Goal: Task Accomplishment & Management: Manage account settings

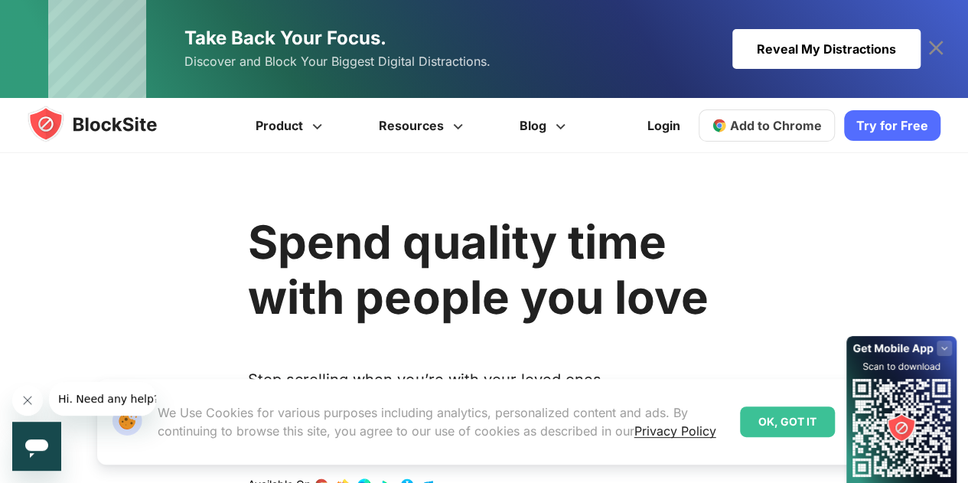
click at [871, 49] on div "Reveal My Distractions" at bounding box center [826, 49] width 188 height 40
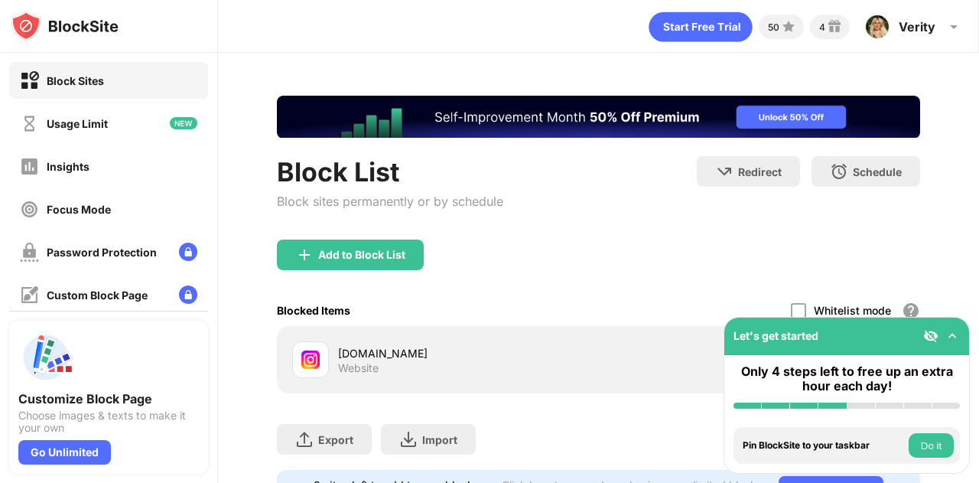
scroll to position [83, 0]
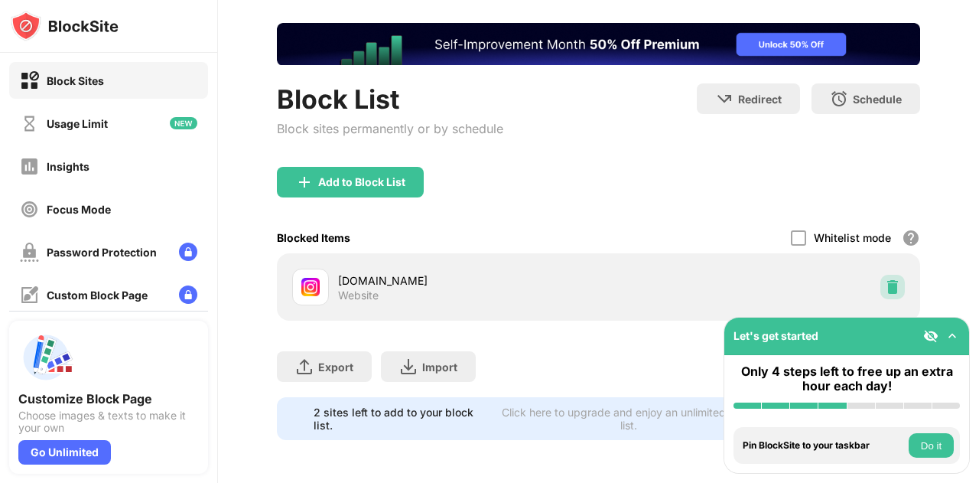
click at [885, 279] on img at bounding box center [892, 286] width 15 height 15
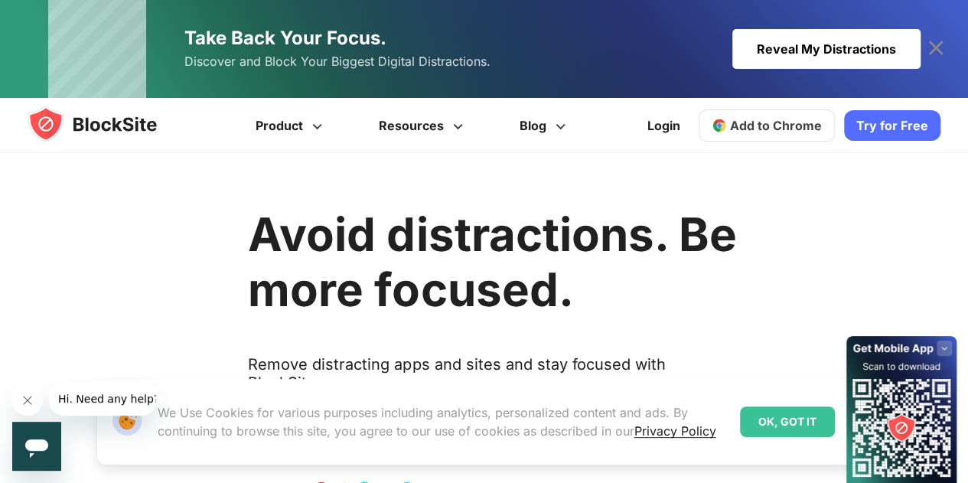
click at [764, 422] on div "OK, GOT IT" at bounding box center [787, 421] width 95 height 31
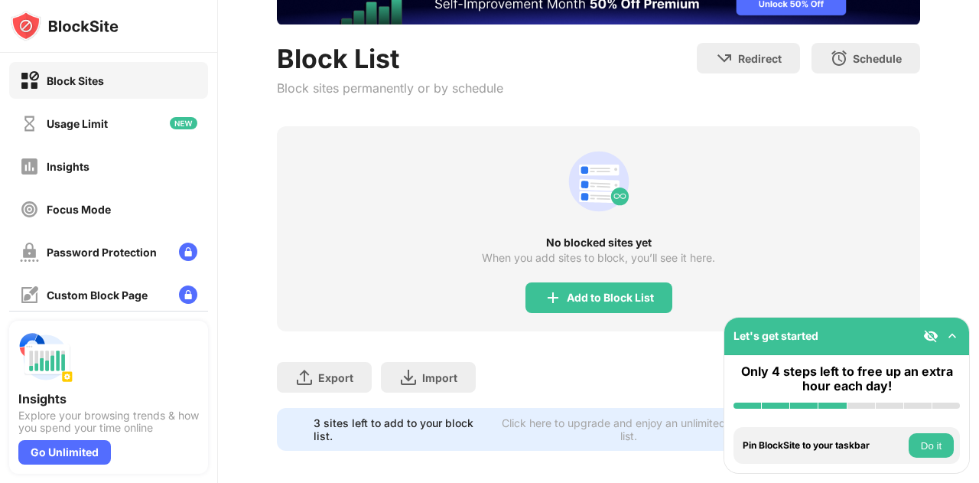
scroll to position [114, 0]
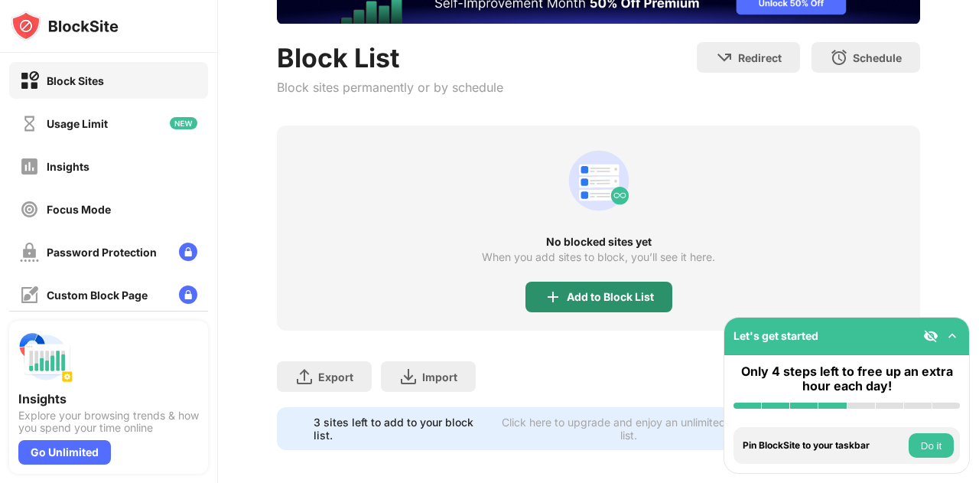
click at [574, 293] on div "Add to Block List" at bounding box center [610, 297] width 87 height 12
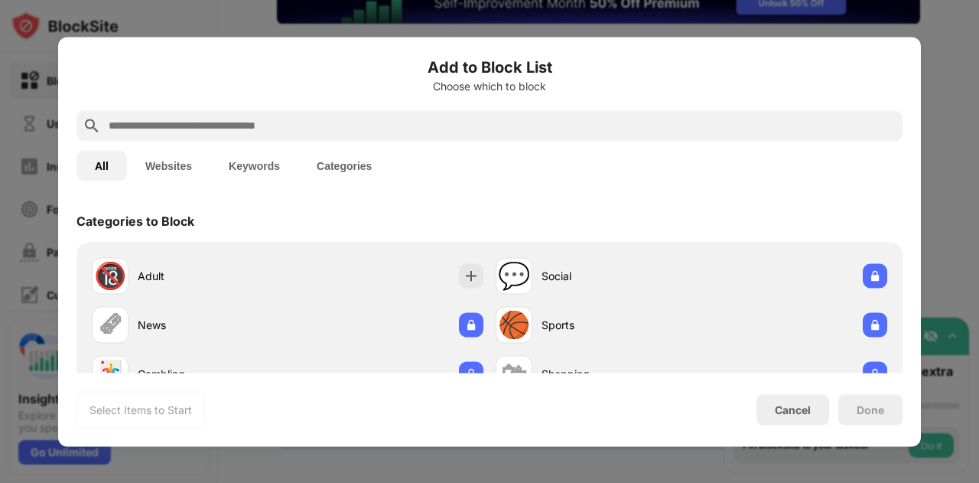
click at [176, 122] on input "text" at bounding box center [502, 125] width 790 height 18
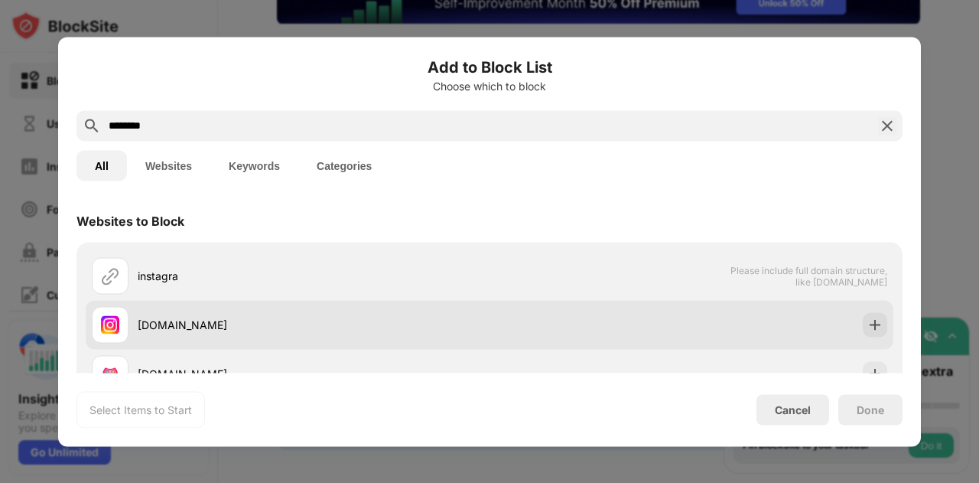
type input "********"
click at [207, 321] on div "[DOMAIN_NAME]" at bounding box center [314, 325] width 352 height 16
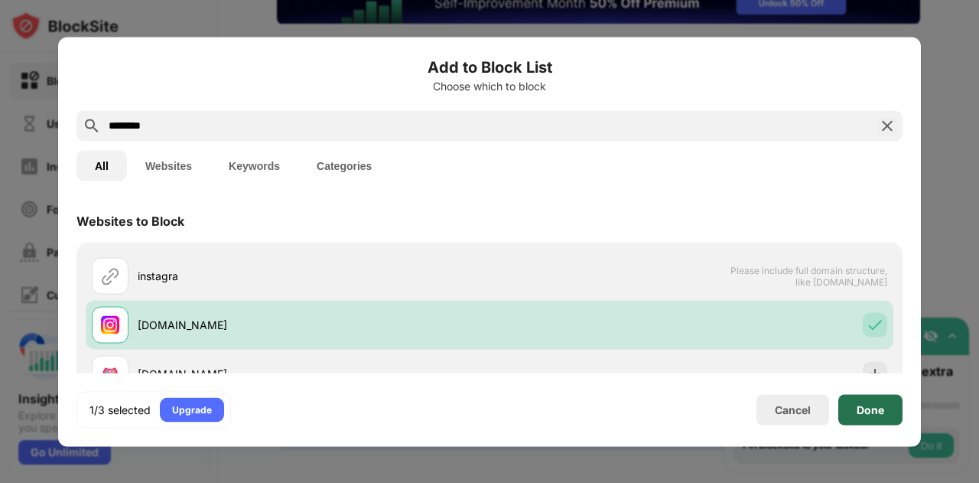
click at [870, 406] on div "Done" at bounding box center [871, 409] width 28 height 12
